Goal: Information Seeking & Learning: Learn about a topic

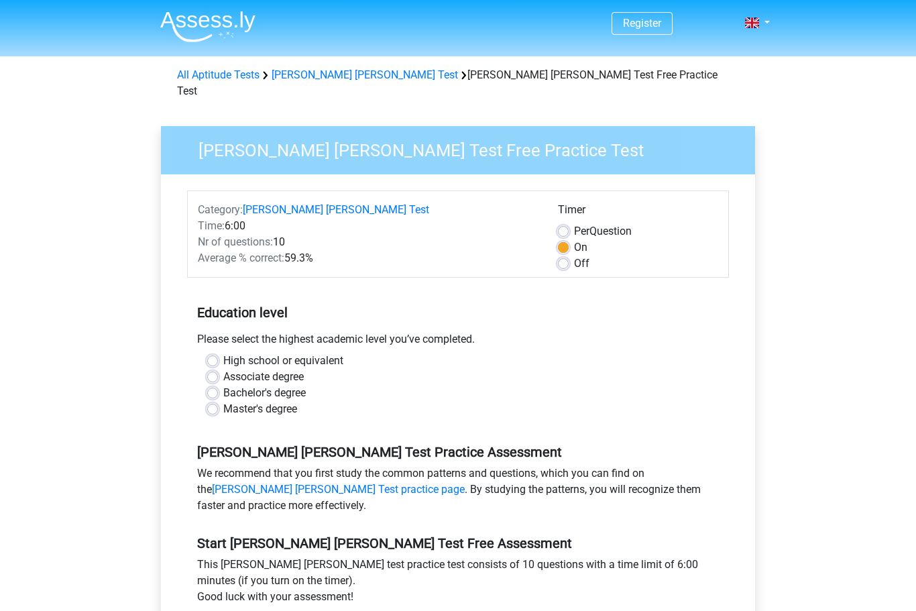
click at [223, 401] on label "Master's degree" at bounding box center [260, 409] width 74 height 16
click at [213, 401] on input "Master's degree" at bounding box center [212, 407] width 11 height 13
radio input "true"
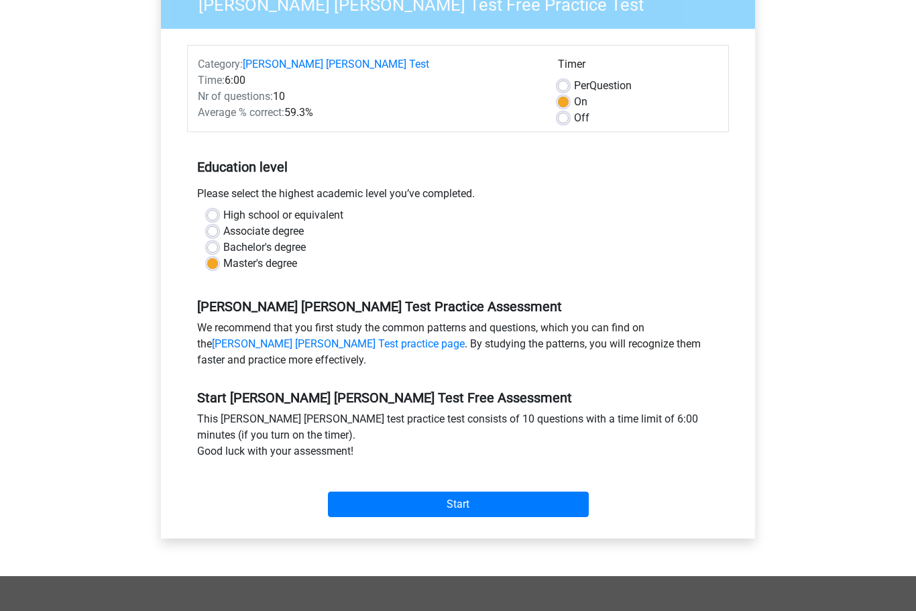
scroll to position [146, 0]
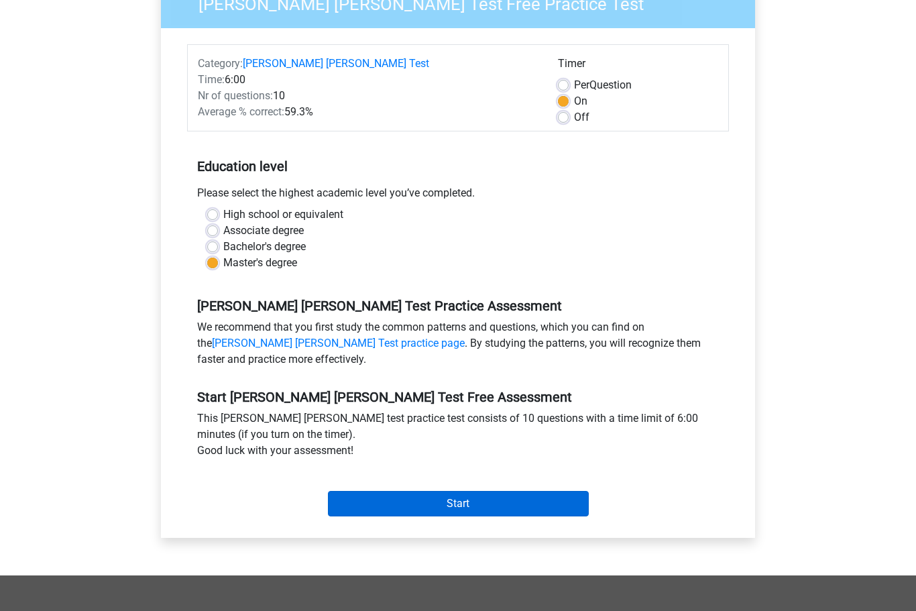
click at [469, 492] on input "Start" at bounding box center [458, 504] width 261 height 25
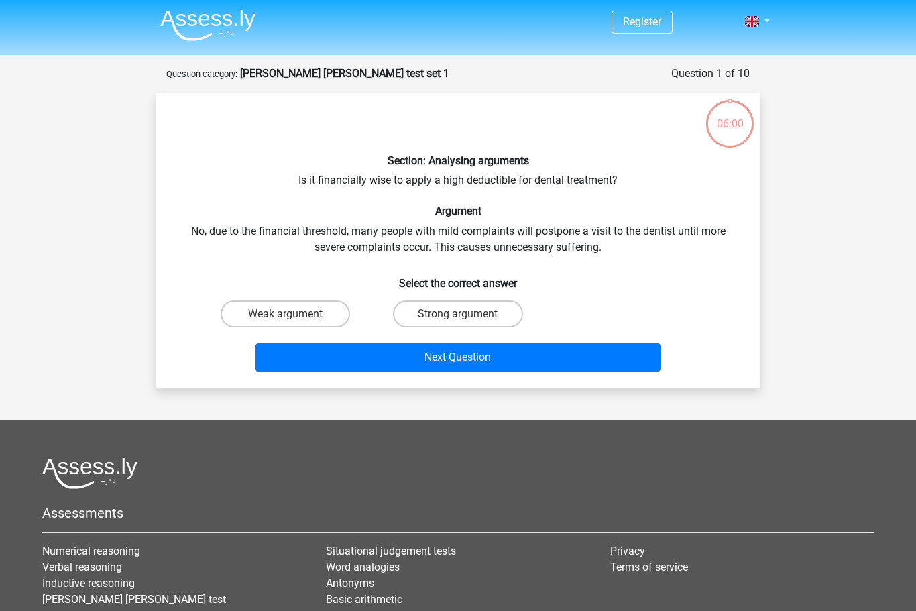
scroll to position [1, 0]
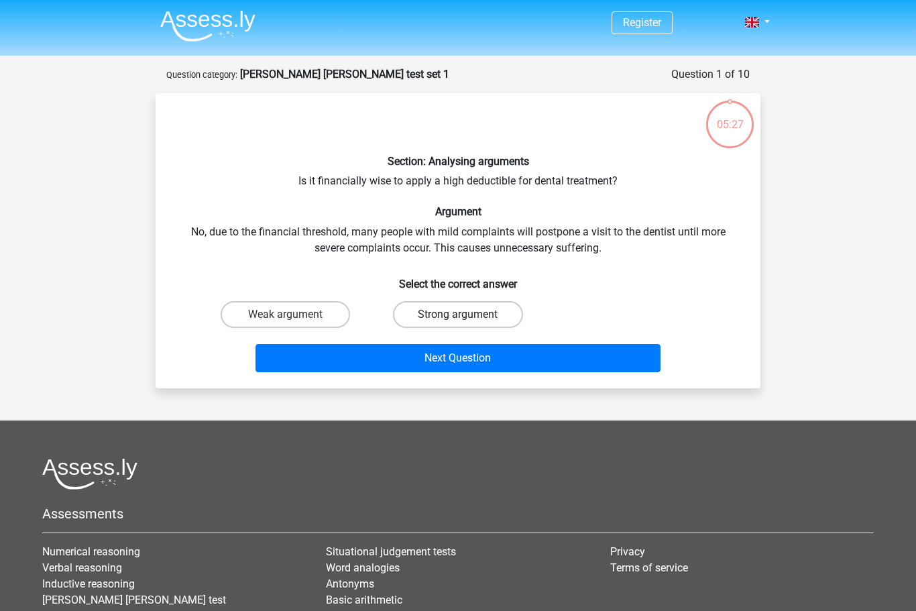
click at [468, 313] on label "Strong argument" at bounding box center [457, 314] width 129 height 27
click at [467, 315] on input "Strong argument" at bounding box center [462, 319] width 9 height 9
radio input "true"
click at [455, 358] on button "Next Question" at bounding box center [459, 358] width 406 height 28
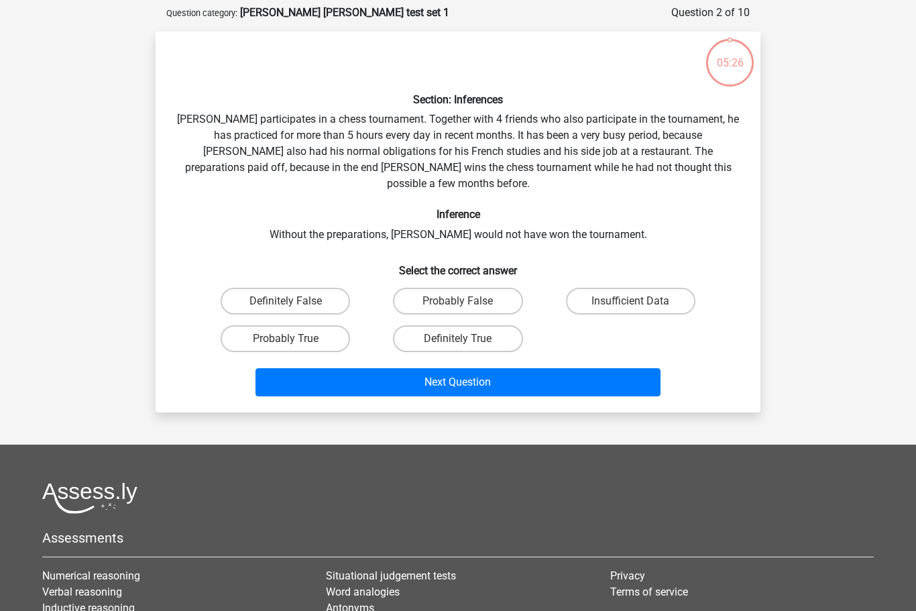
scroll to position [67, 0]
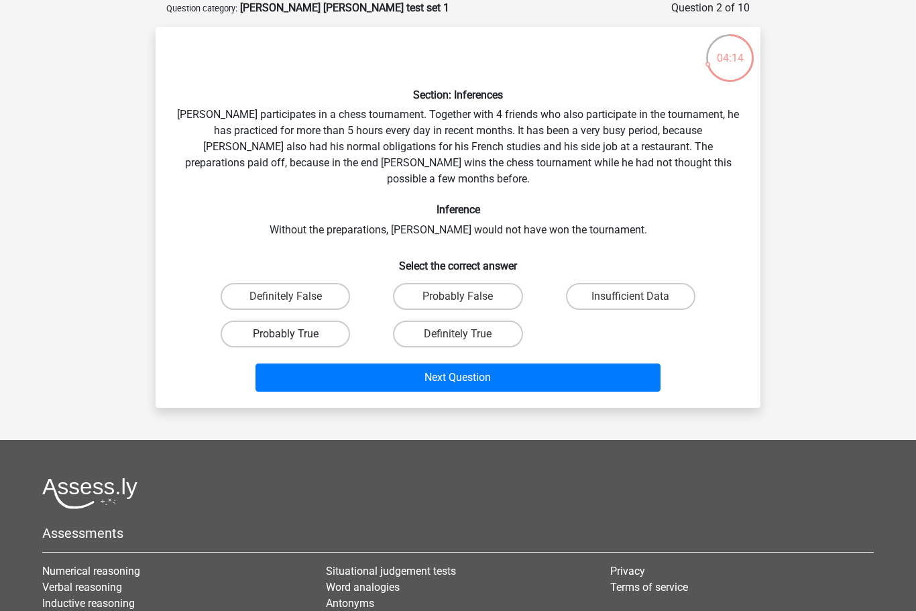
click at [302, 324] on label "Probably True" at bounding box center [285, 334] width 129 height 27
click at [294, 334] on input "Probably True" at bounding box center [290, 338] width 9 height 9
radio input "true"
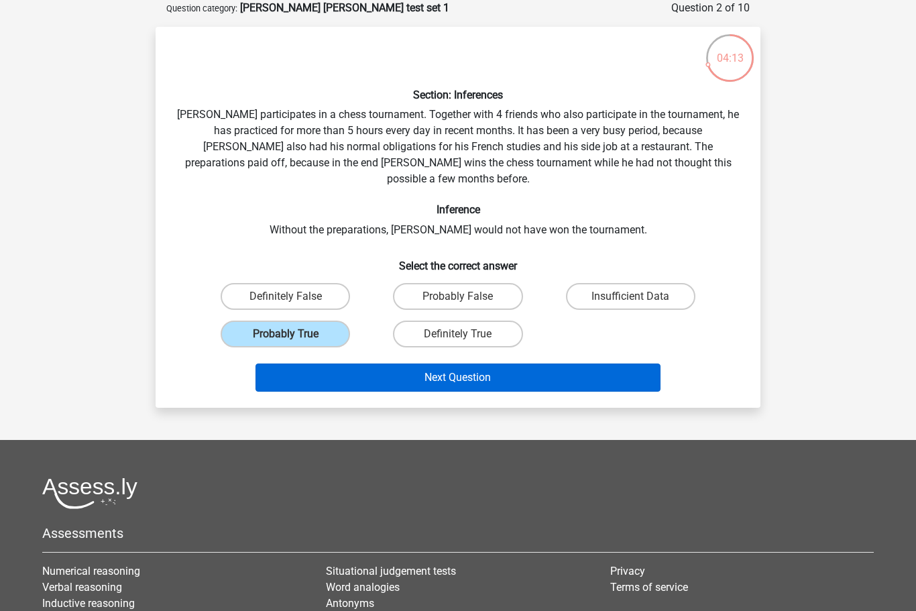
click at [457, 366] on button "Next Question" at bounding box center [459, 378] width 406 height 28
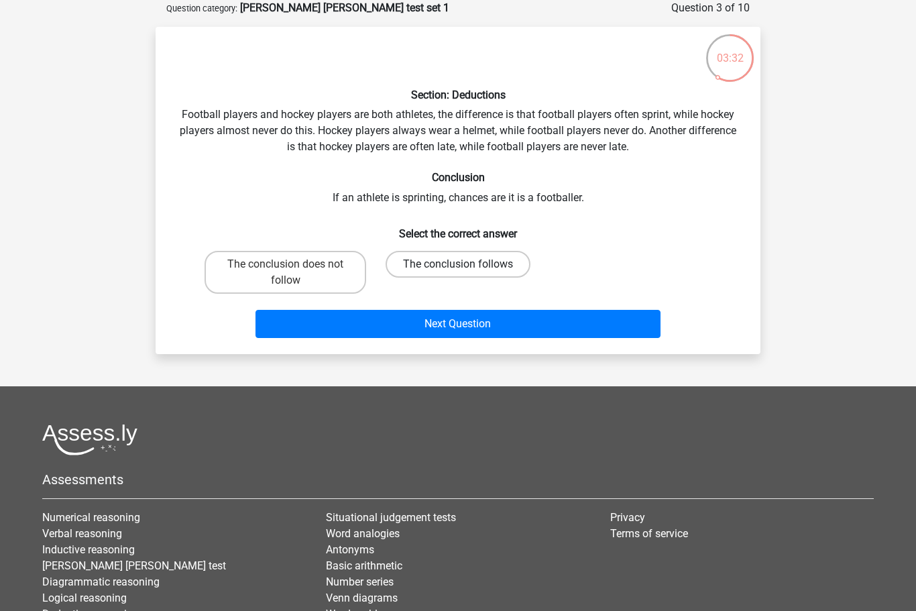
click at [469, 260] on label "The conclusion follows" at bounding box center [458, 264] width 145 height 27
click at [467, 264] on input "The conclusion follows" at bounding box center [462, 268] width 9 height 9
radio input "true"
click at [491, 331] on button "Next Question" at bounding box center [459, 324] width 406 height 28
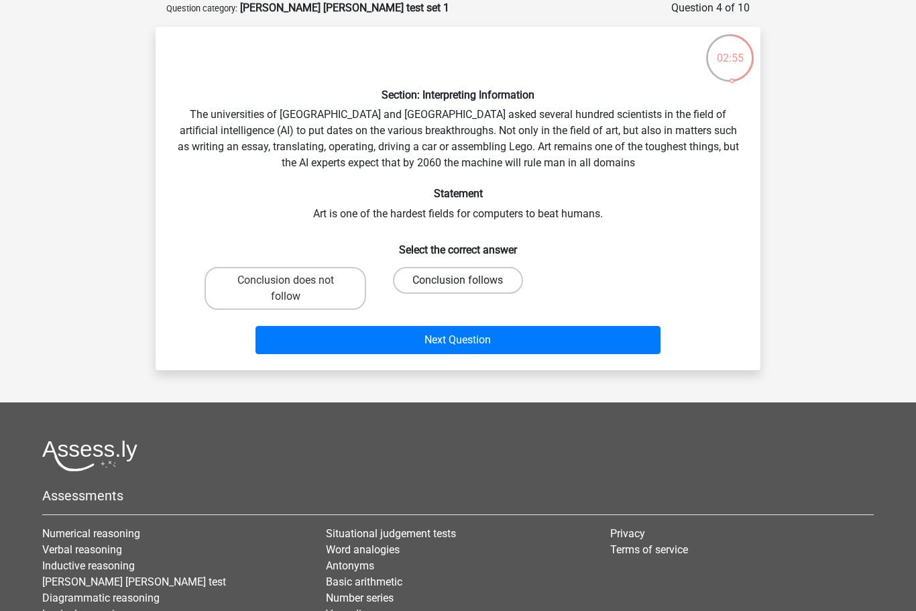
click at [467, 279] on label "Conclusion follows" at bounding box center [457, 280] width 129 height 27
click at [467, 280] on input "Conclusion follows" at bounding box center [462, 284] width 9 height 9
radio input "true"
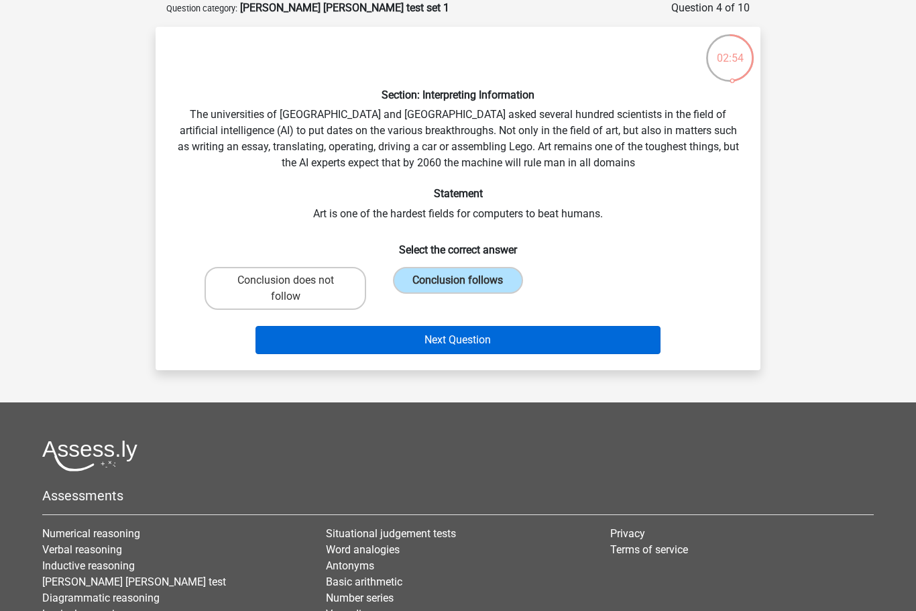
click at [504, 344] on button "Next Question" at bounding box center [459, 340] width 406 height 28
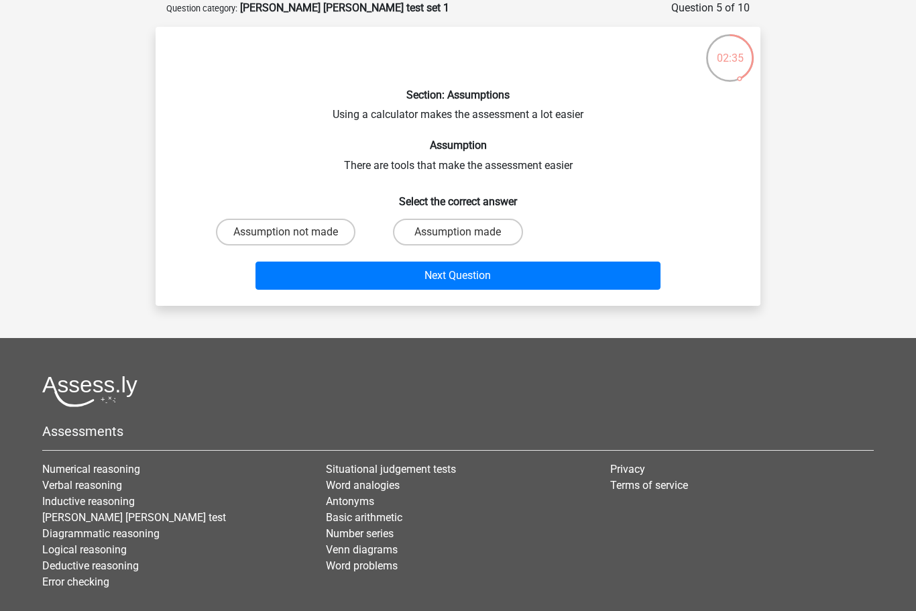
click at [460, 234] on input "Assumption made" at bounding box center [462, 236] width 9 height 9
radio input "true"
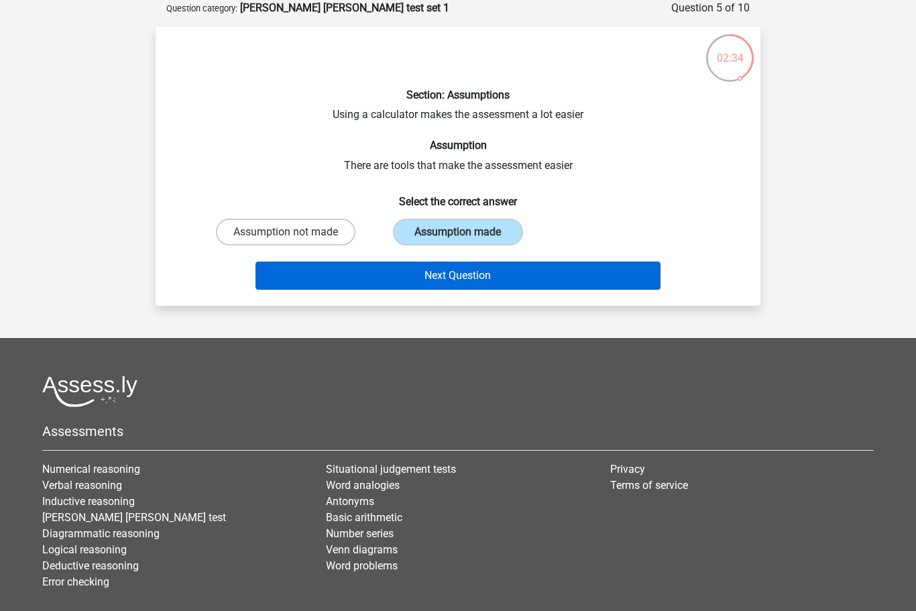
click at [474, 286] on button "Next Question" at bounding box center [459, 276] width 406 height 28
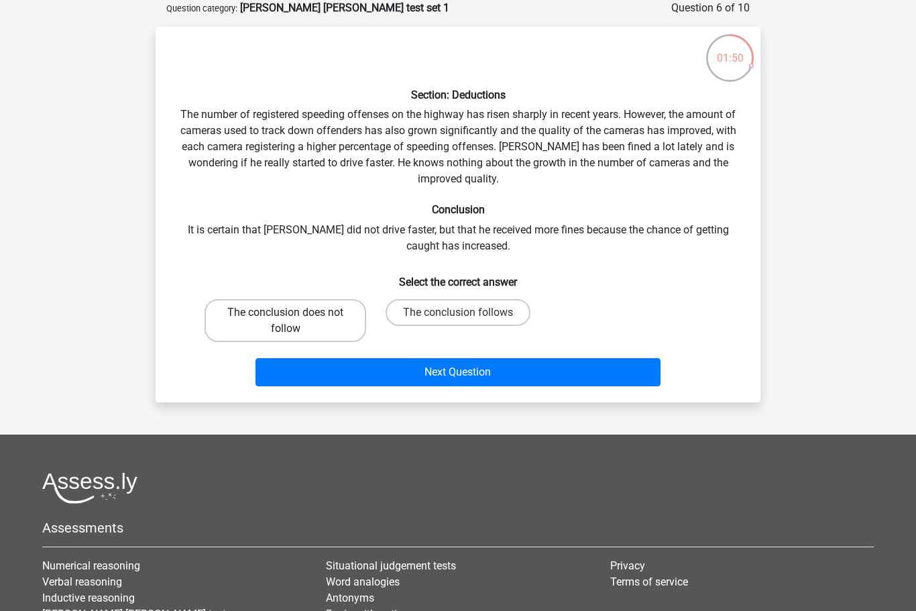
click at [282, 315] on label "The conclusion does not follow" at bounding box center [286, 320] width 162 height 43
click at [286, 315] on input "The conclusion does not follow" at bounding box center [290, 317] width 9 height 9
radio input "true"
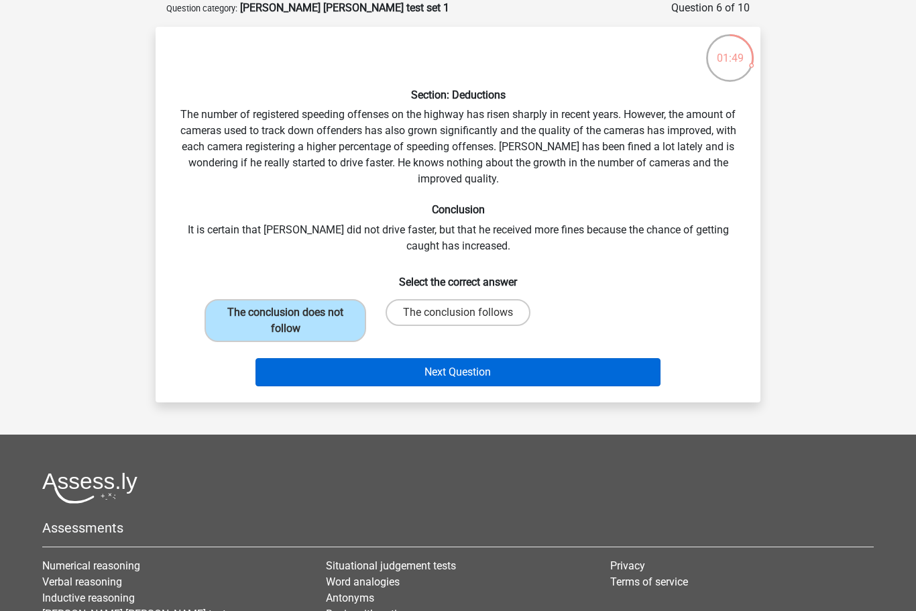
click at [426, 378] on button "Next Question" at bounding box center [459, 372] width 406 height 28
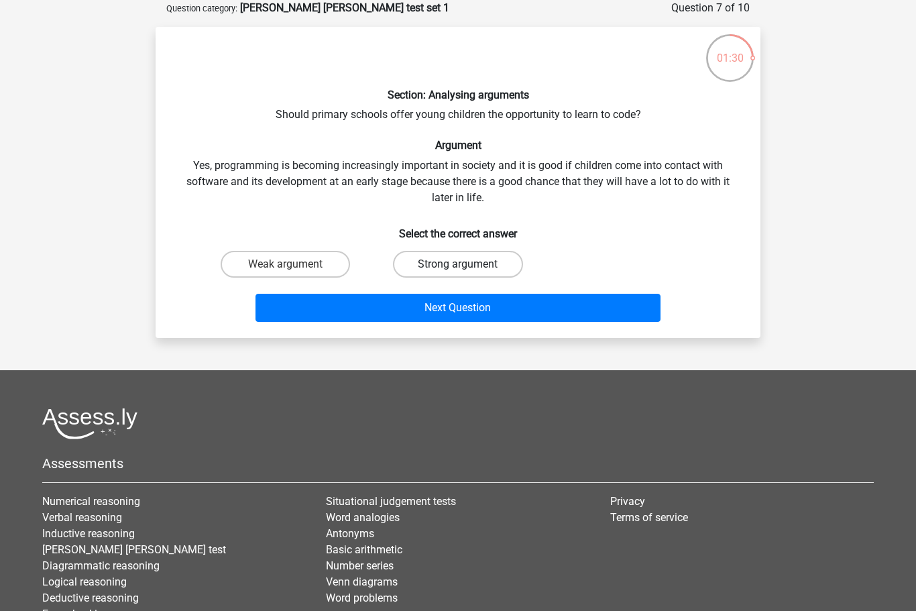
click at [439, 260] on label "Strong argument" at bounding box center [457, 264] width 129 height 27
click at [458, 264] on input "Strong argument" at bounding box center [462, 268] width 9 height 9
radio input "true"
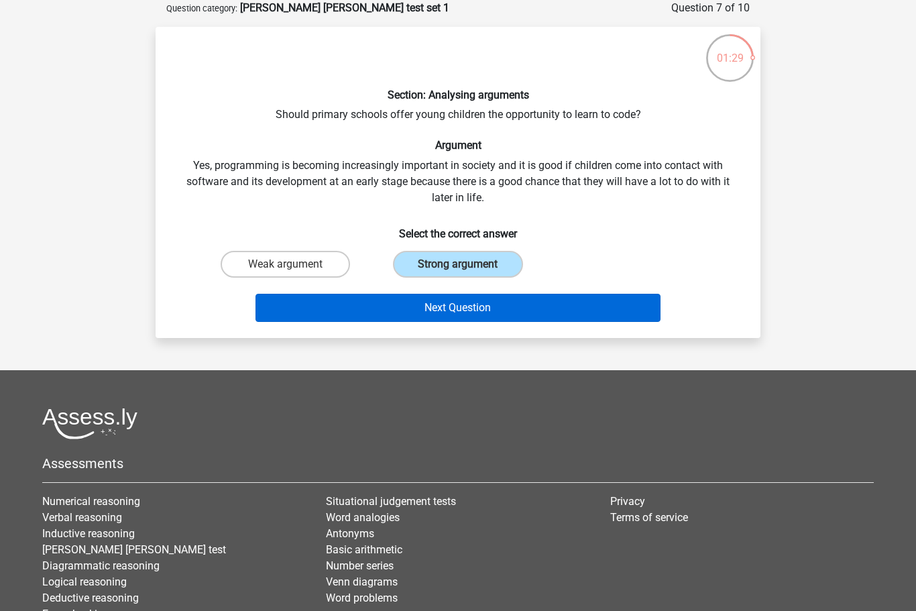
click at [466, 316] on button "Next Question" at bounding box center [459, 308] width 406 height 28
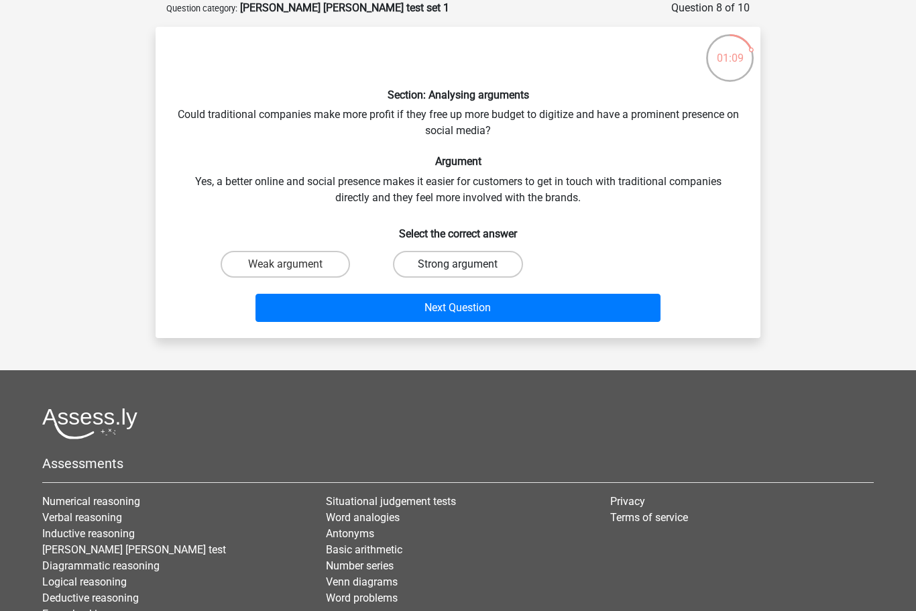
click at [455, 260] on label "Strong argument" at bounding box center [457, 264] width 129 height 27
click at [458, 264] on input "Strong argument" at bounding box center [462, 268] width 9 height 9
radio input "true"
click at [466, 311] on button "Next Question" at bounding box center [459, 308] width 406 height 28
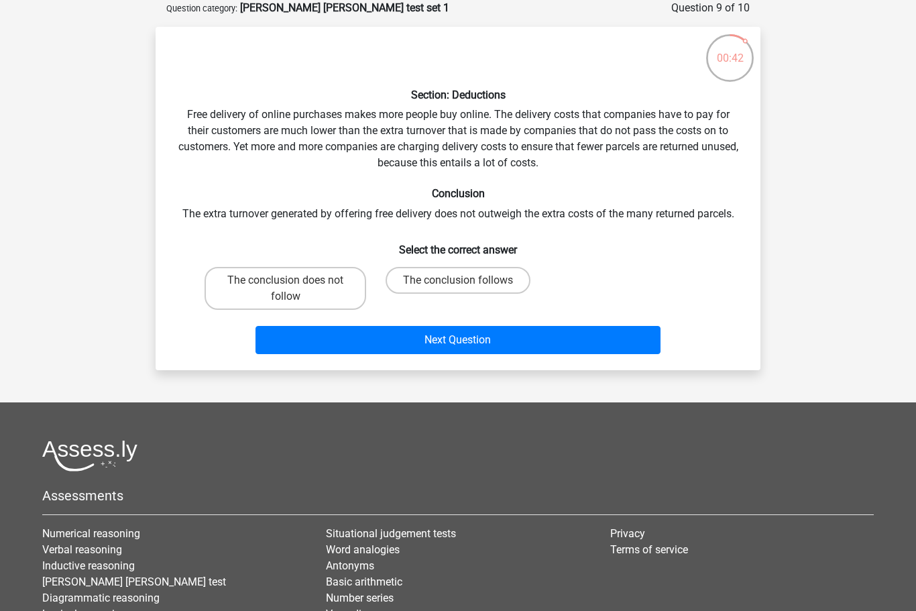
click at [292, 284] on input "The conclusion does not follow" at bounding box center [290, 284] width 9 height 9
radio input "true"
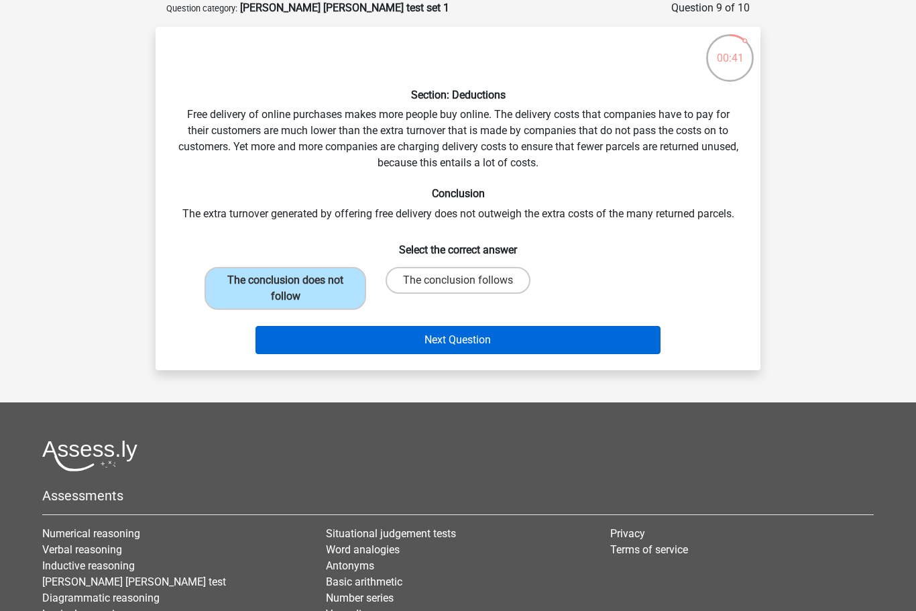
click at [491, 339] on button "Next Question" at bounding box center [459, 340] width 406 height 28
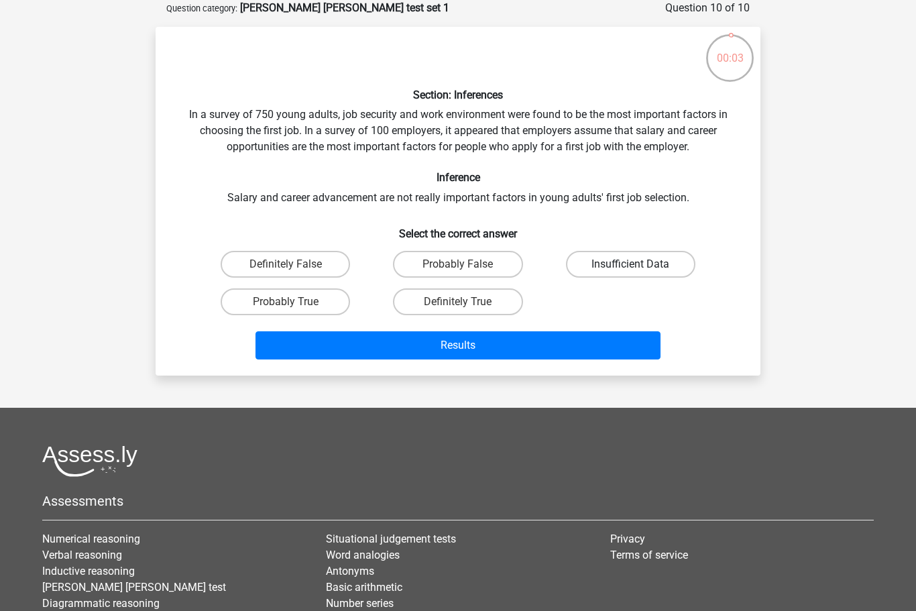
click at [625, 268] on label "Insufficient Data" at bounding box center [630, 264] width 129 height 27
click at [630, 268] on input "Insufficient Data" at bounding box center [634, 268] width 9 height 9
radio input "true"
click at [526, 341] on button "Results" at bounding box center [459, 345] width 406 height 28
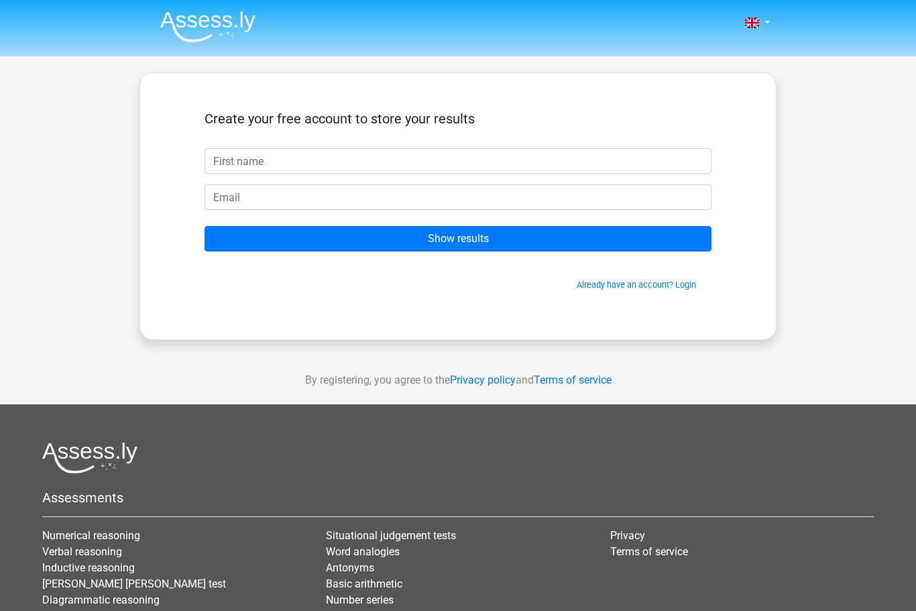
click at [367, 166] on input "text" at bounding box center [458, 160] width 507 height 25
type input "[PERSON_NAME]"
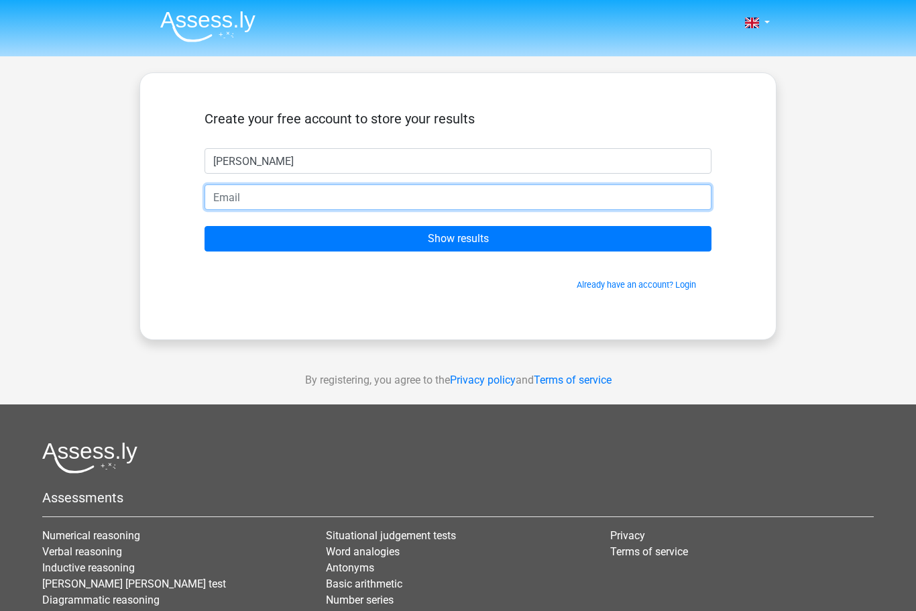
click at [307, 201] on input "email" at bounding box center [458, 196] width 507 height 25
type input "[EMAIL_ADDRESS][DOMAIN_NAME]"
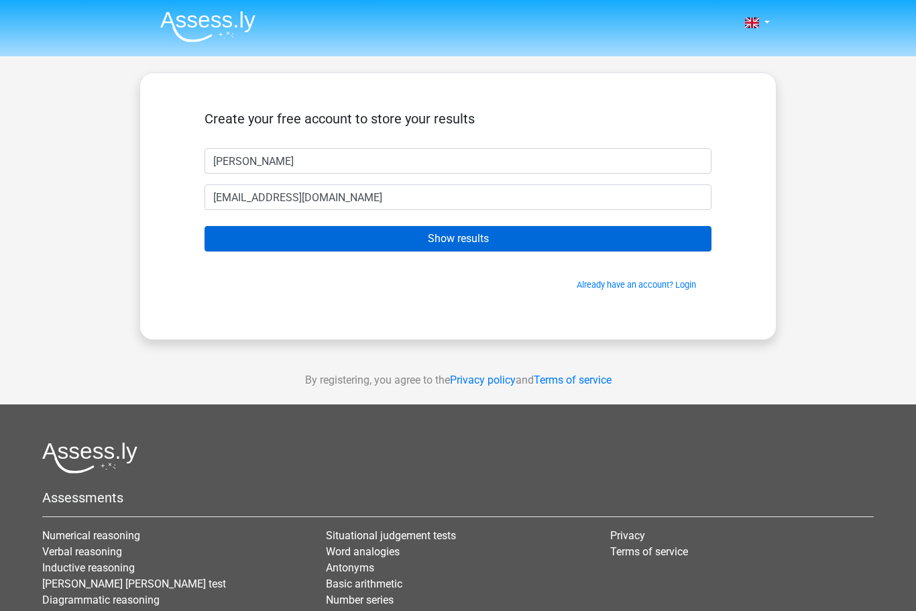
click at [521, 241] on input "Show results" at bounding box center [458, 238] width 507 height 25
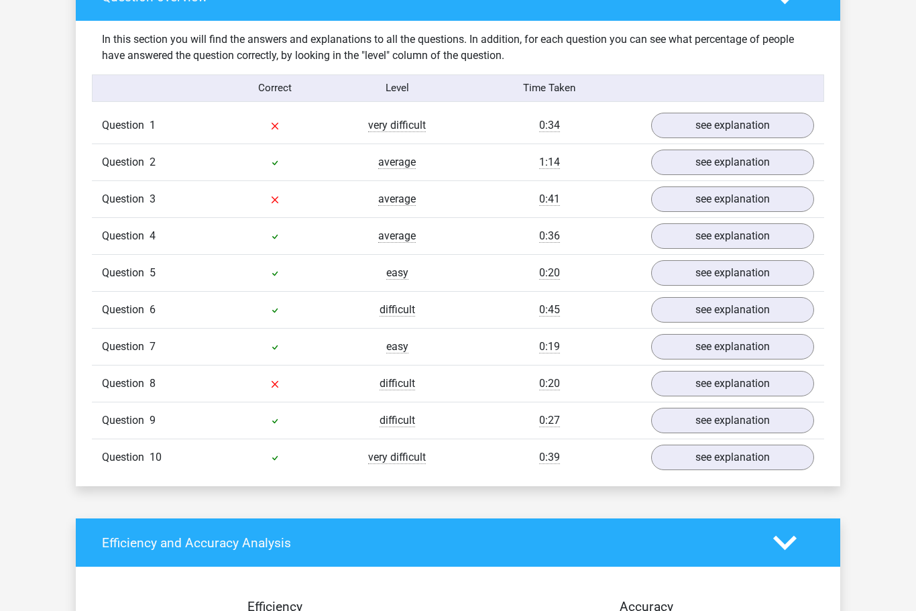
scroll to position [1030, 0]
click at [755, 115] on link "see explanation" at bounding box center [732, 125] width 163 height 25
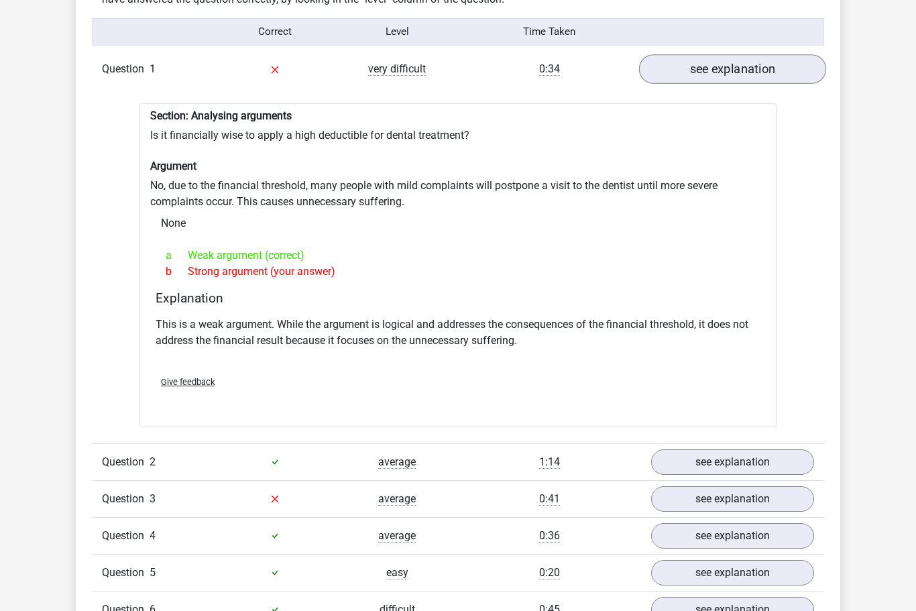
scroll to position [1097, 0]
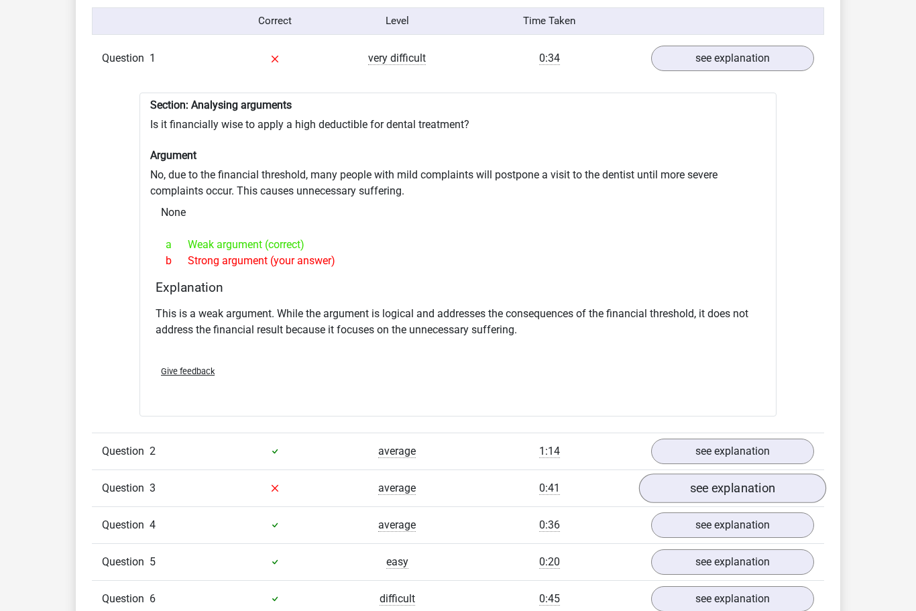
click at [761, 484] on link "see explanation" at bounding box center [732, 489] width 187 height 30
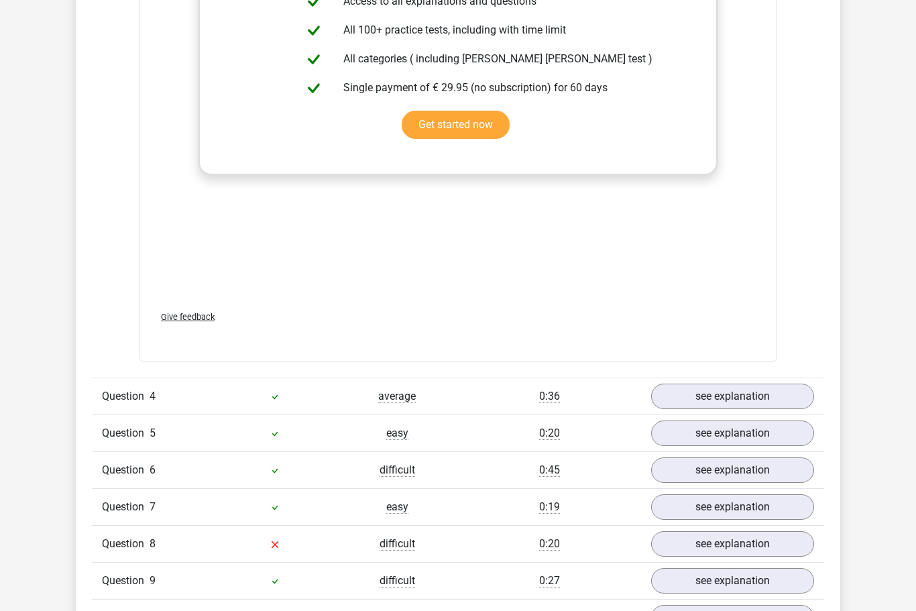
scroll to position [1955, 0]
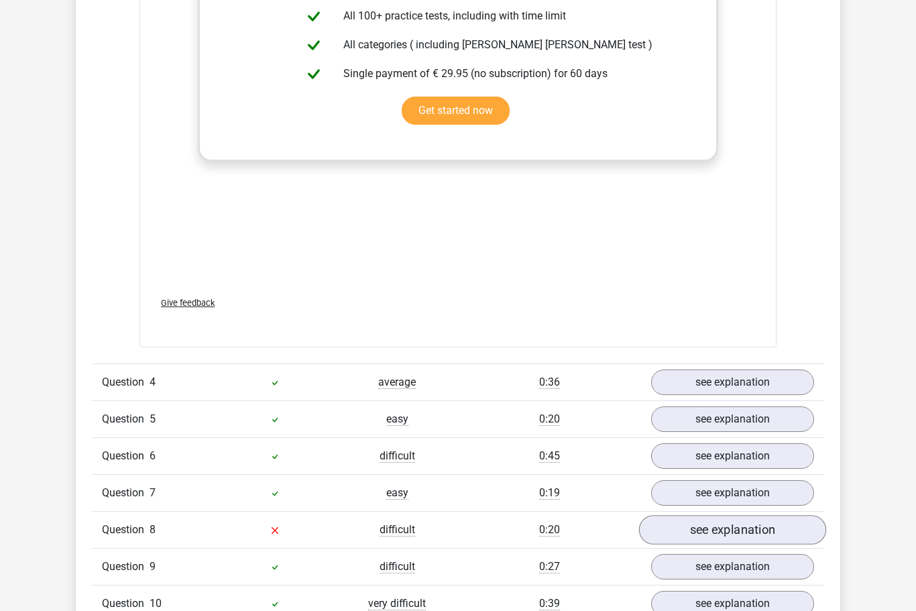
click at [793, 521] on link "see explanation" at bounding box center [732, 530] width 187 height 30
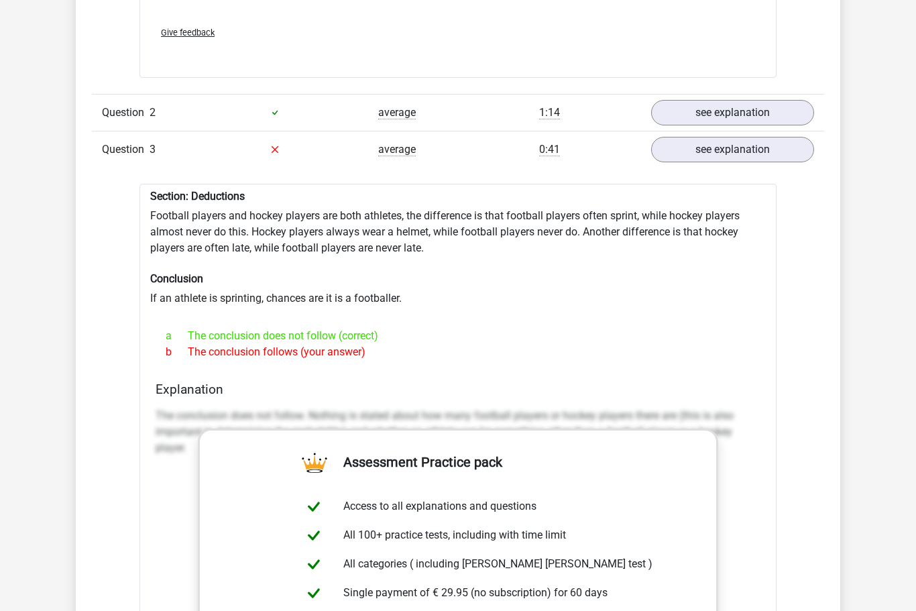
scroll to position [1435, 0]
click at [773, 142] on link "see explanation" at bounding box center [732, 150] width 187 height 30
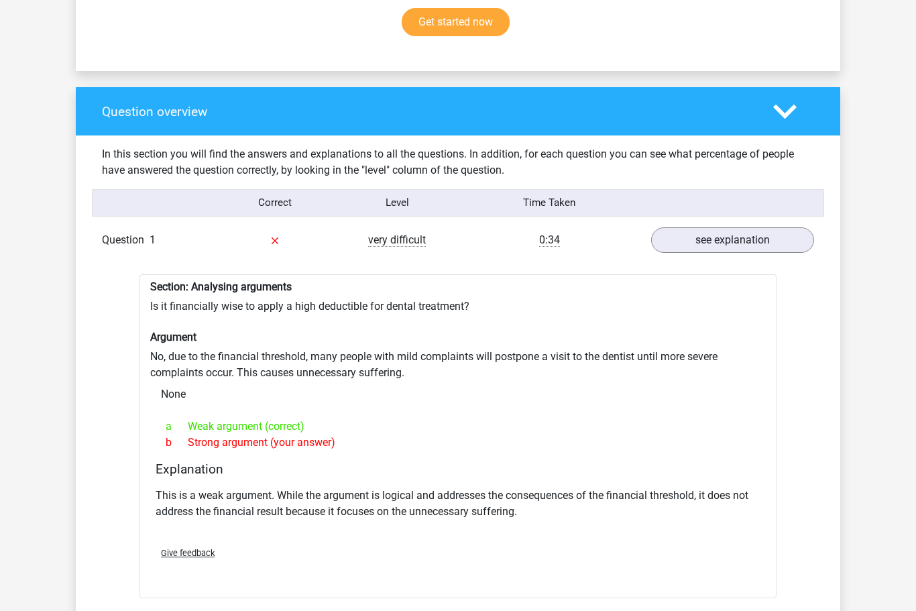
scroll to position [915, 0]
click at [757, 231] on link "see explanation" at bounding box center [732, 240] width 187 height 30
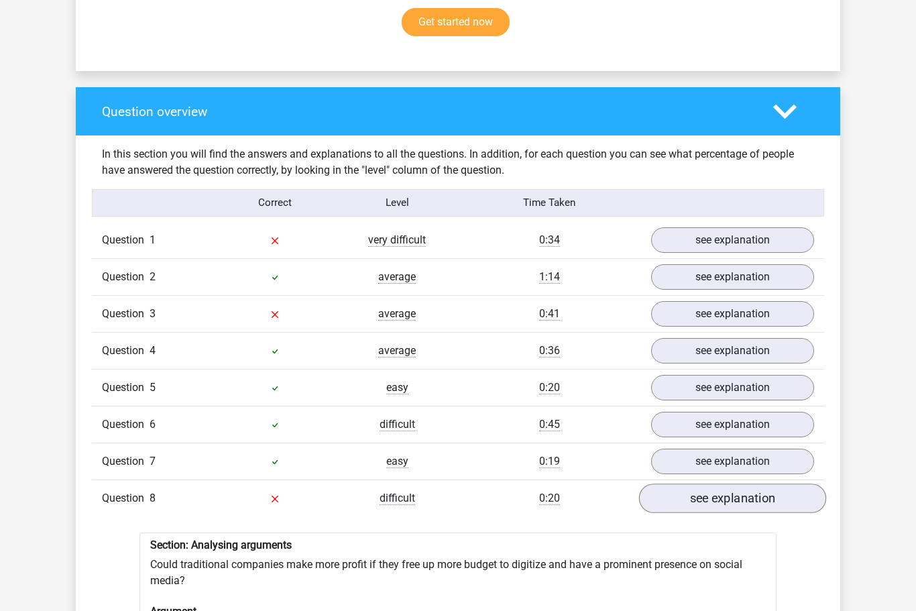
click at [776, 492] on link "see explanation" at bounding box center [732, 499] width 187 height 30
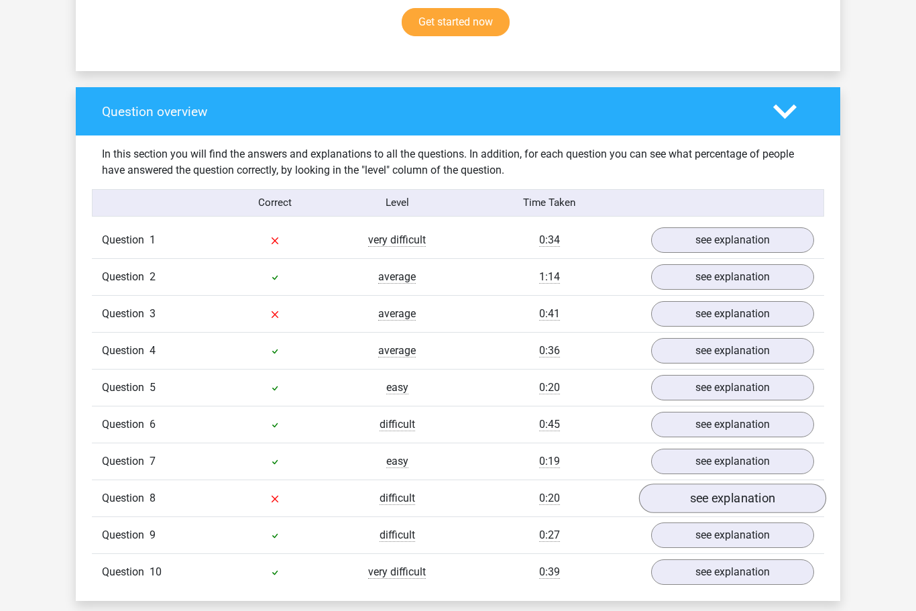
click at [797, 493] on link "see explanation" at bounding box center [732, 499] width 187 height 30
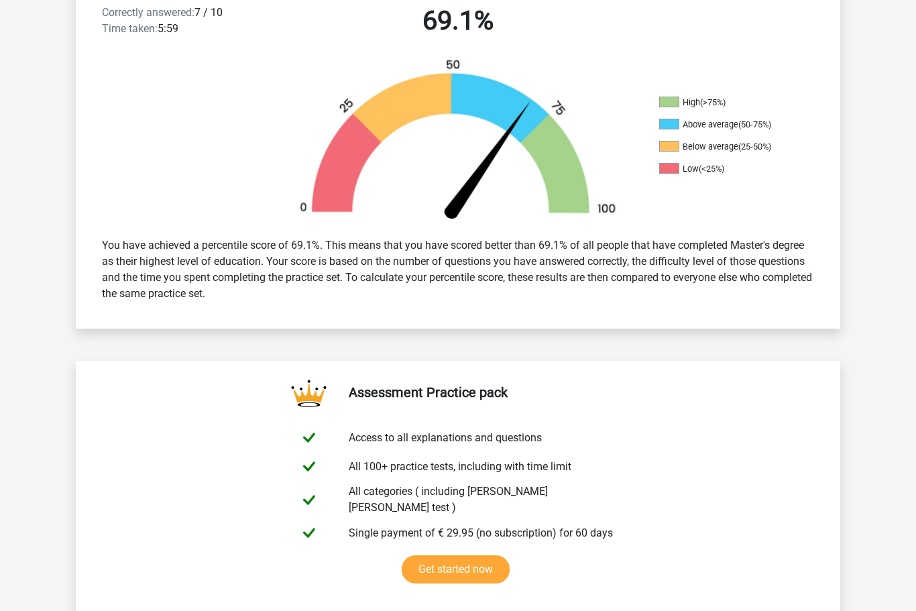
scroll to position [370, 0]
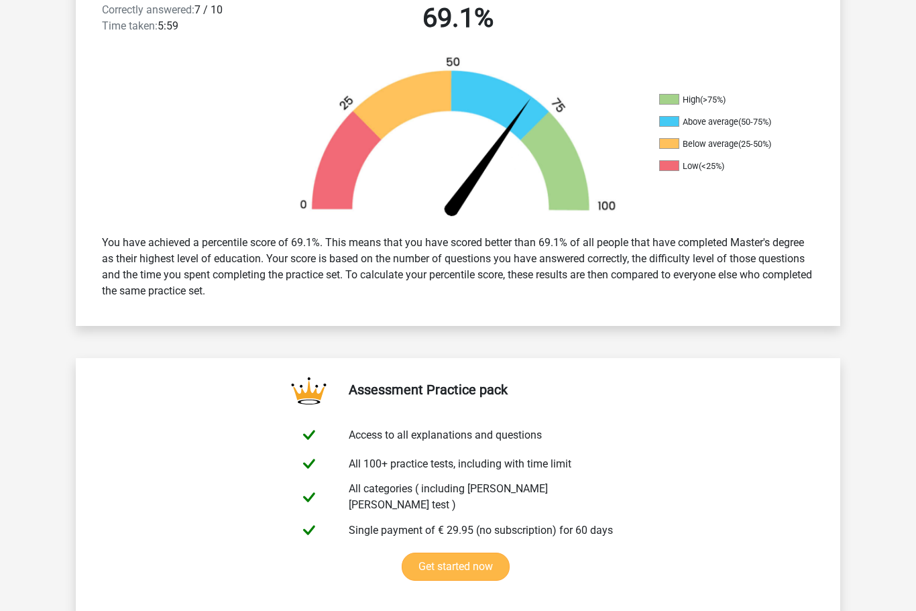
click at [463, 553] on link "Get started now" at bounding box center [456, 567] width 108 height 28
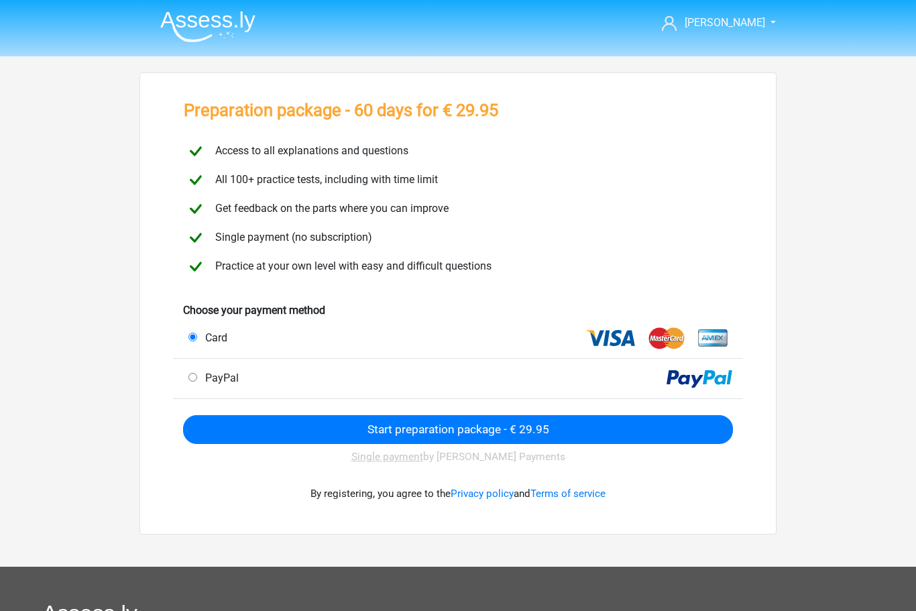
click at [245, 437] on input "Start preparation package - € 29.95" at bounding box center [458, 429] width 550 height 29
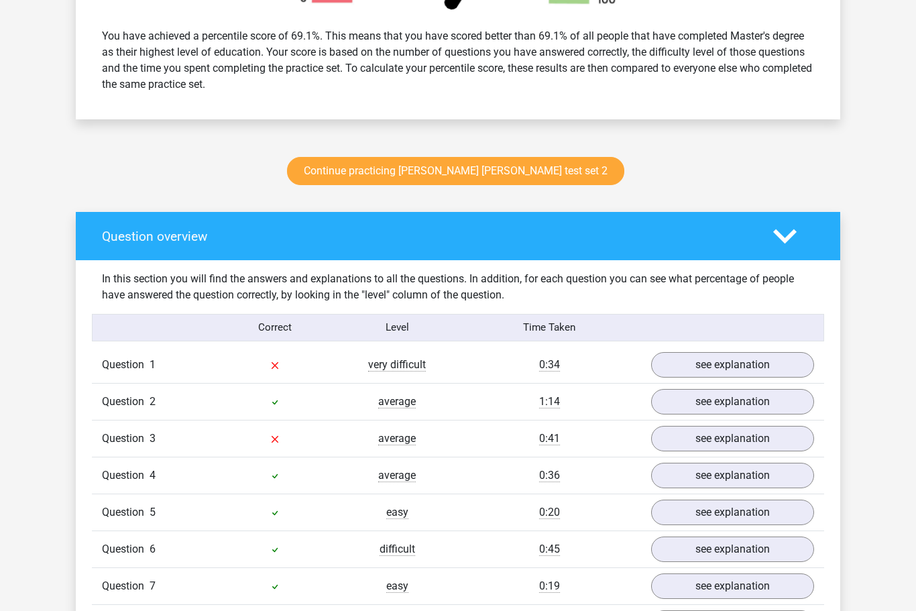
scroll to position [907, 0]
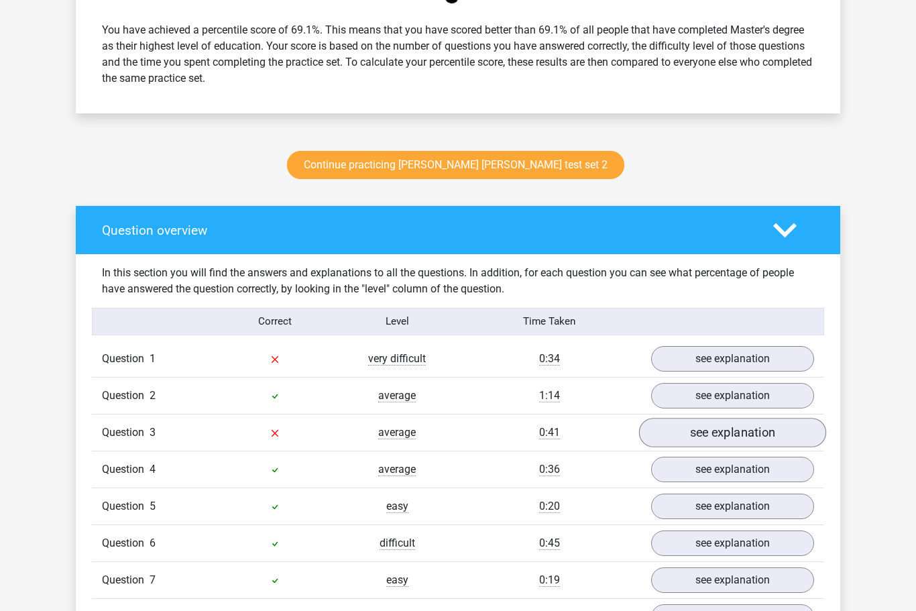
click at [764, 433] on link "see explanation" at bounding box center [732, 433] width 187 height 30
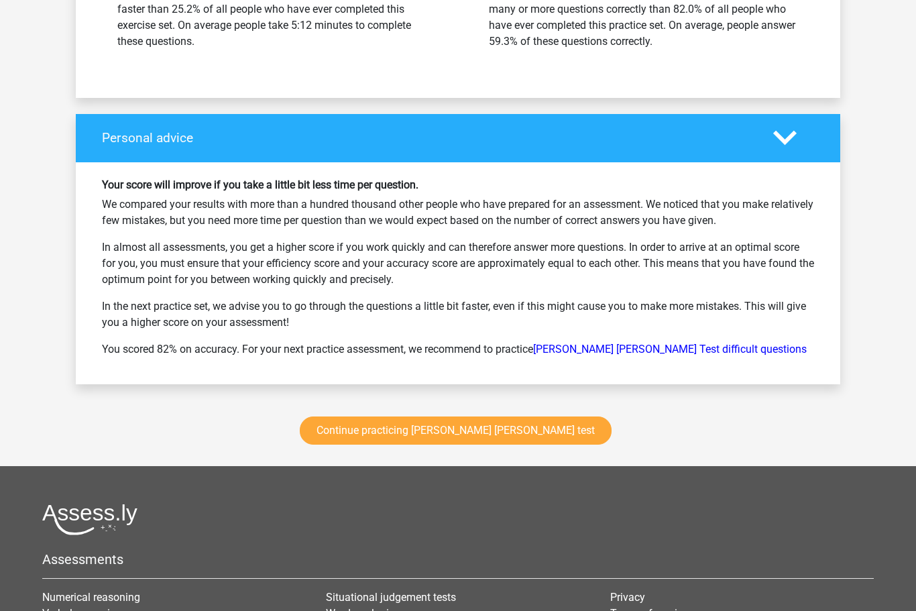
scroll to position [2368, 0]
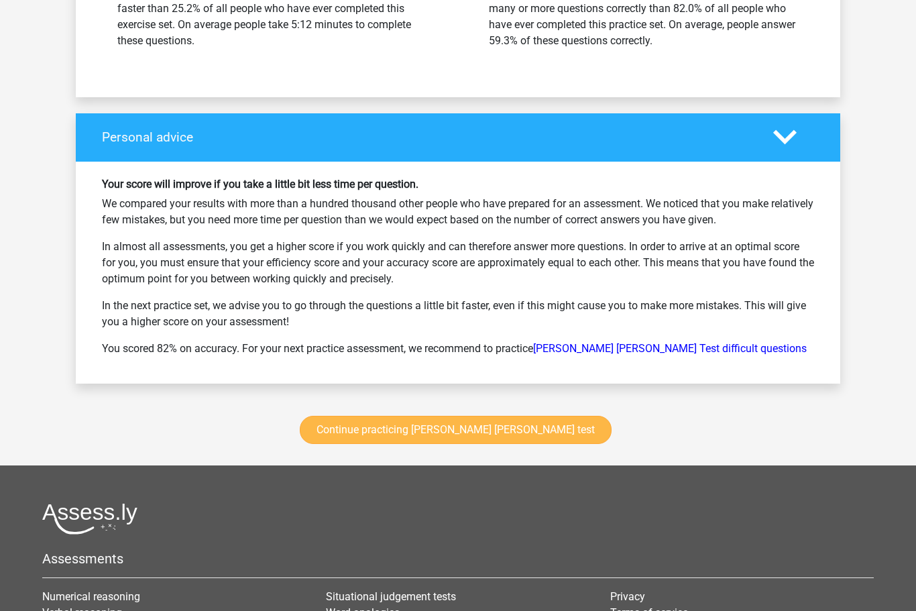
click at [467, 431] on link "Continue practicing [PERSON_NAME] [PERSON_NAME] test" at bounding box center [456, 430] width 312 height 28
